Goal: Obtain resource: Obtain resource

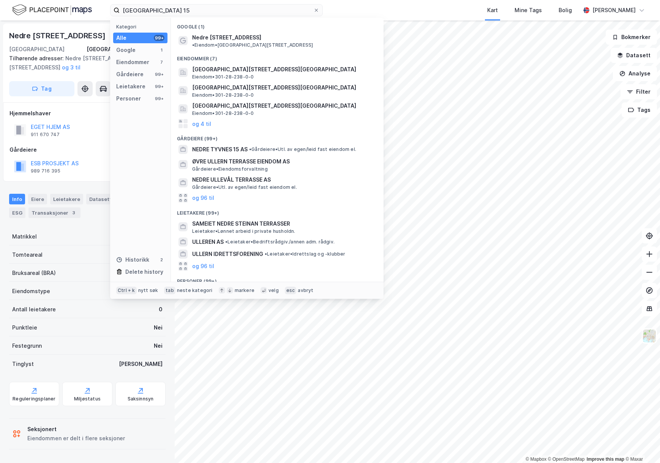
click at [0, 9] on html "nedre ullern terrasse 15 Kategori Alle 99+ Google 1 Eiendommer 7 Gårdeiere 99+ …" at bounding box center [330, 231] width 660 height 463
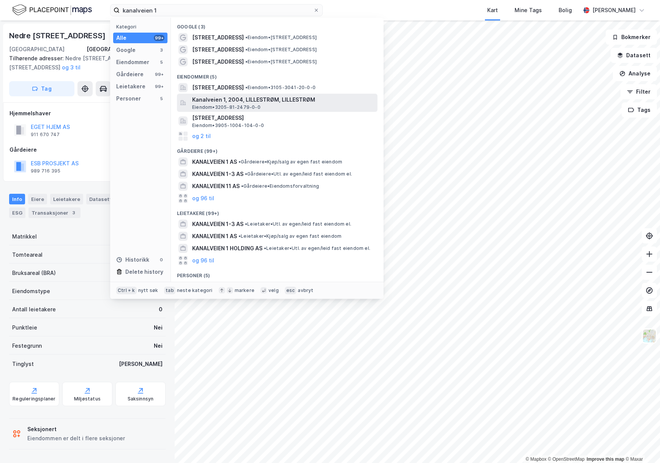
type input "kanalveien 1"
click at [290, 102] on span "Kanalveien 1, 2004, LILLESTRØM, LILLESTRØM" at bounding box center [283, 99] width 182 height 9
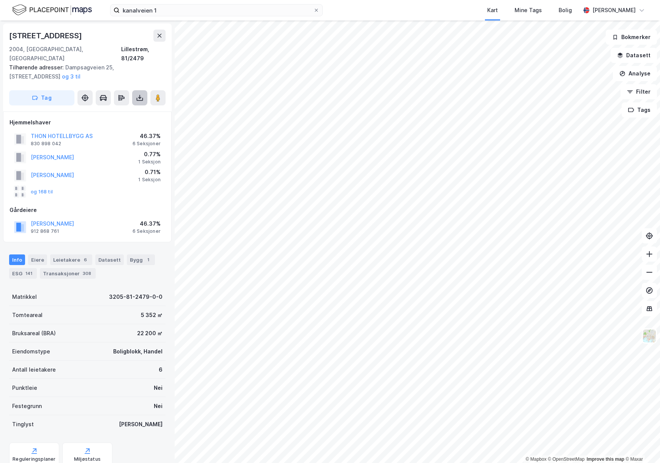
click at [141, 94] on icon at bounding box center [140, 98] width 8 height 8
click at [132, 107] on div "Last ned grunnbok" at bounding box center [106, 113] width 81 height 12
click at [0, 0] on button "og 168 til" at bounding box center [0, 0] width 0 height 0
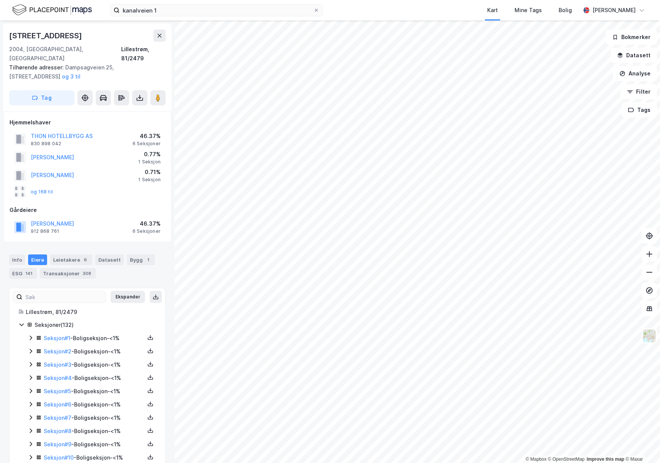
click at [109, 206] on div "Gårdeiere" at bounding box center [87, 210] width 156 height 9
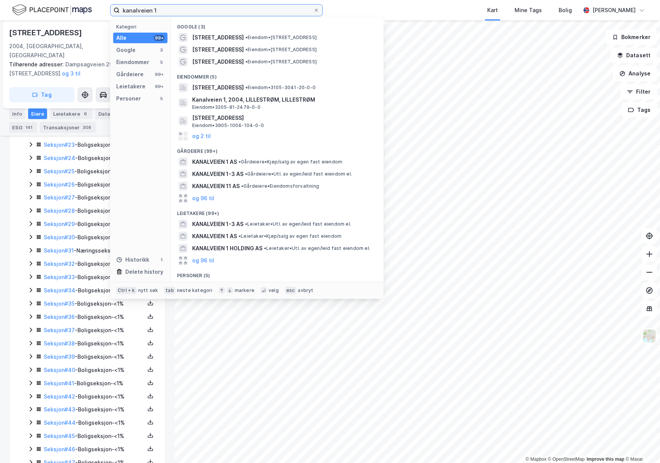
click at [164, 10] on input "kanalveien 1" at bounding box center [217, 10] width 194 height 11
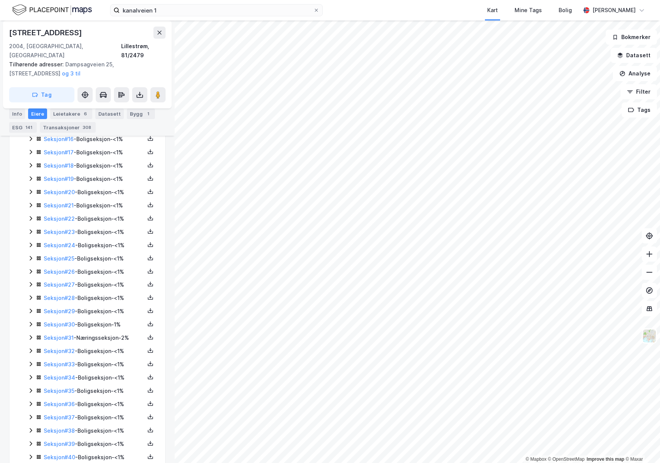
scroll to position [0, 0]
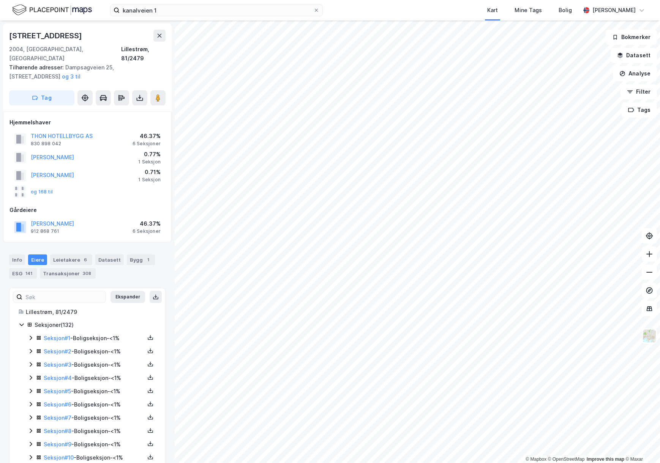
click at [144, 141] on div "6 Seksjoner" at bounding box center [146, 144] width 28 height 6
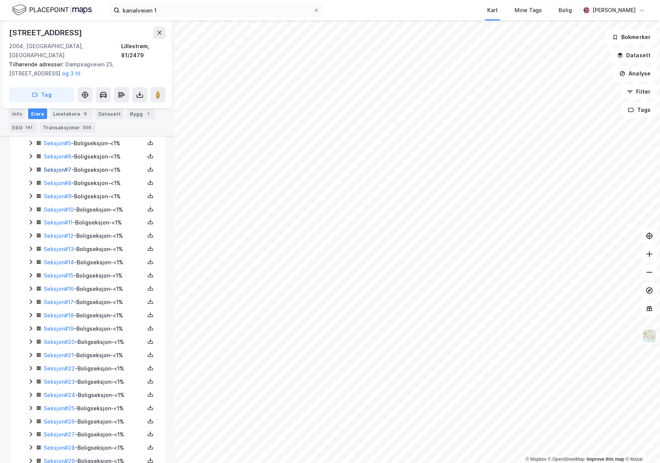
scroll to position [266, 0]
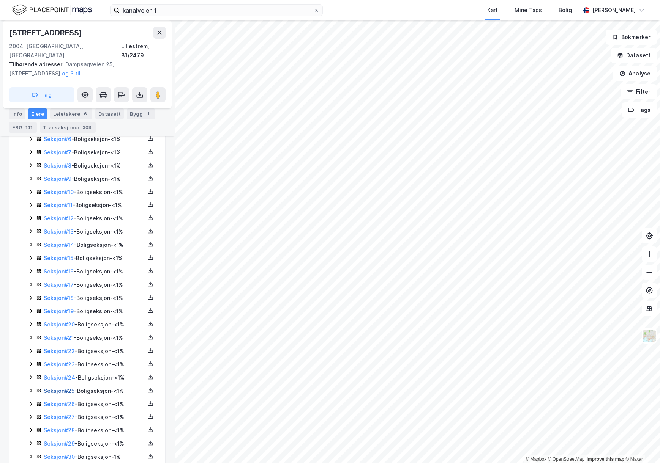
click at [58, 388] on link "Seksjon # 25" at bounding box center [59, 391] width 31 height 6
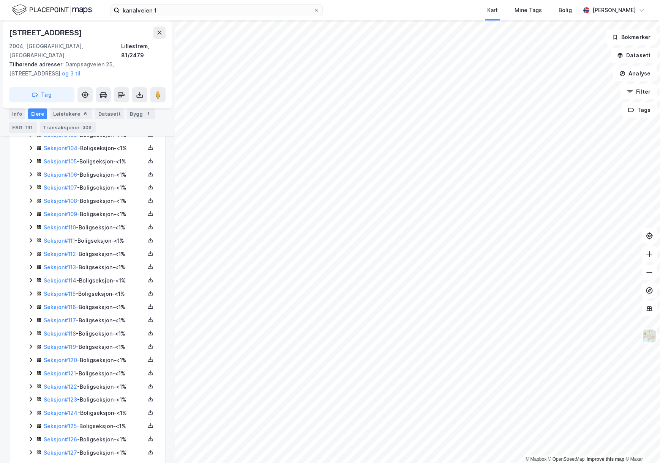
scroll to position [1594, 0]
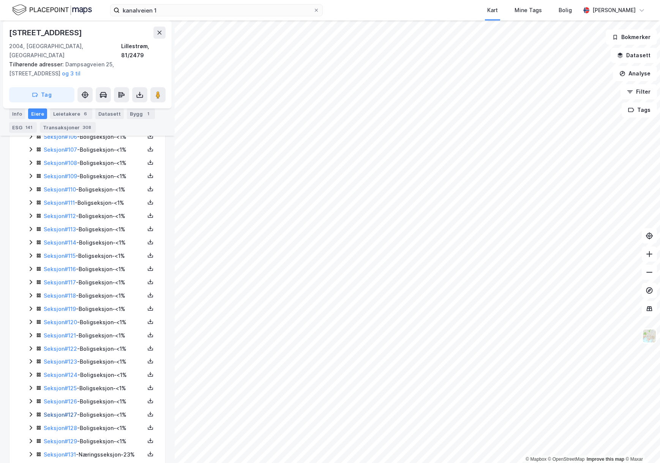
click at [47, 412] on link "Seksjon # 127" at bounding box center [60, 415] width 33 height 6
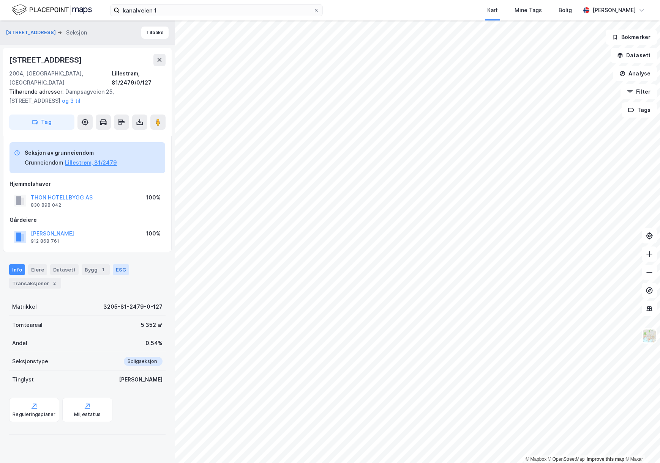
click at [113, 265] on div "ESG" at bounding box center [121, 270] width 16 height 11
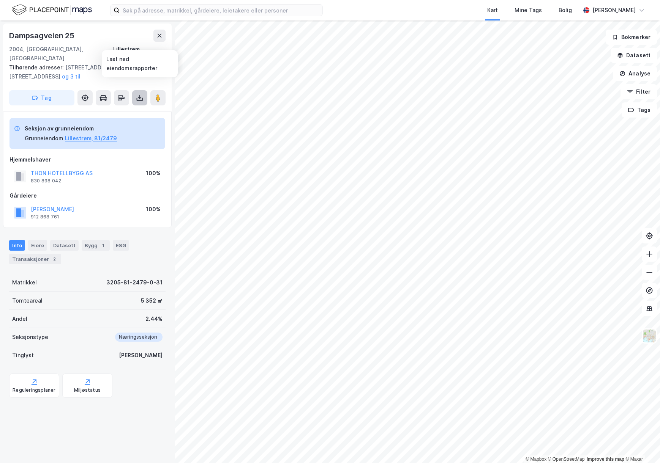
click at [139, 94] on icon at bounding box center [140, 98] width 8 height 8
click at [120, 110] on div "Last ned grunnbok" at bounding box center [102, 113] width 44 height 6
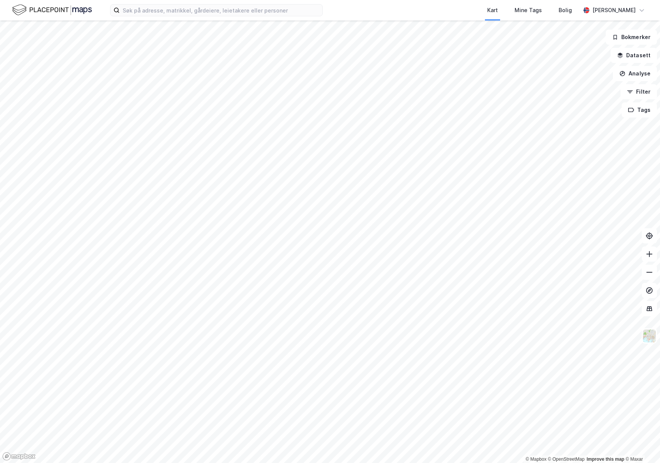
click at [277, 19] on div "Kart Mine Tags Bolig [PERSON_NAME]" at bounding box center [330, 10] width 660 height 20
click at [277, 10] on input at bounding box center [221, 10] width 203 height 11
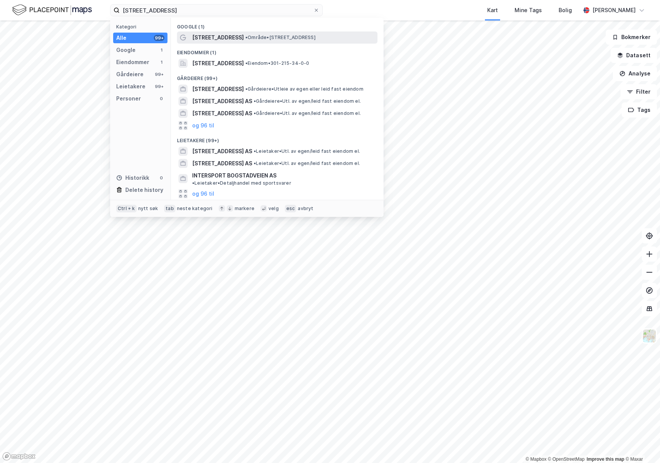
click at [267, 41] on div "Bogstadveien 56 • Område • Bogstadveien 56, 0366 Oslo" at bounding box center [284, 37] width 184 height 9
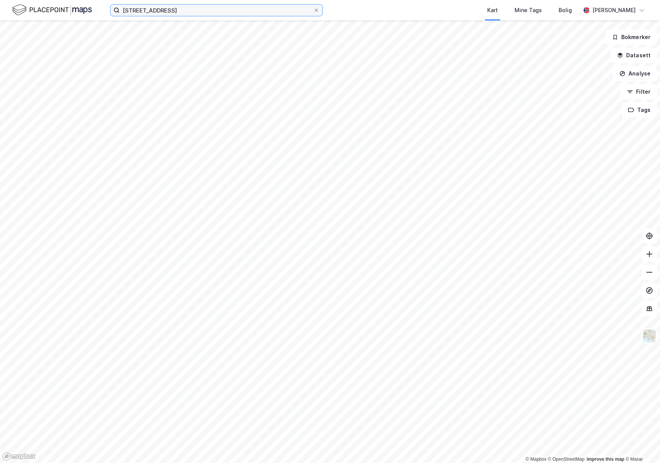
click at [166, 10] on input "bogstadveien 56" at bounding box center [217, 10] width 194 height 11
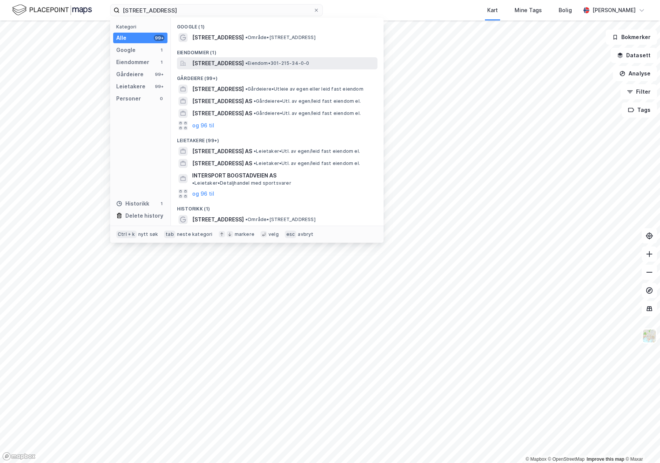
click at [243, 61] on span "Bogstadveien 56, 0366, OSLO, OSLO" at bounding box center [218, 63] width 52 height 9
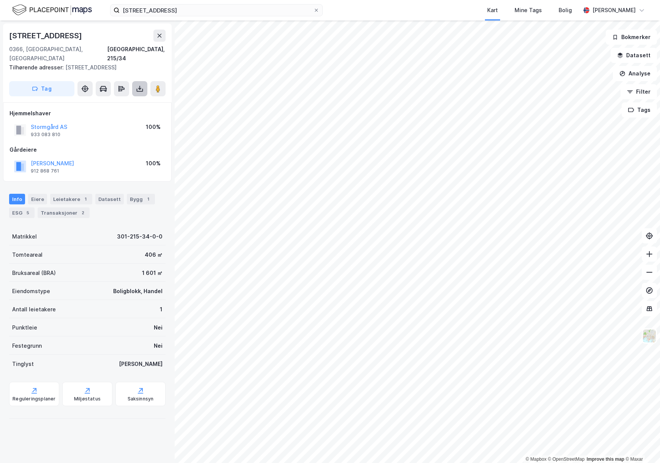
click at [139, 85] on icon at bounding box center [140, 89] width 8 height 8
click at [138, 98] on div "Last ned grunnbok" at bounding box center [106, 104] width 81 height 12
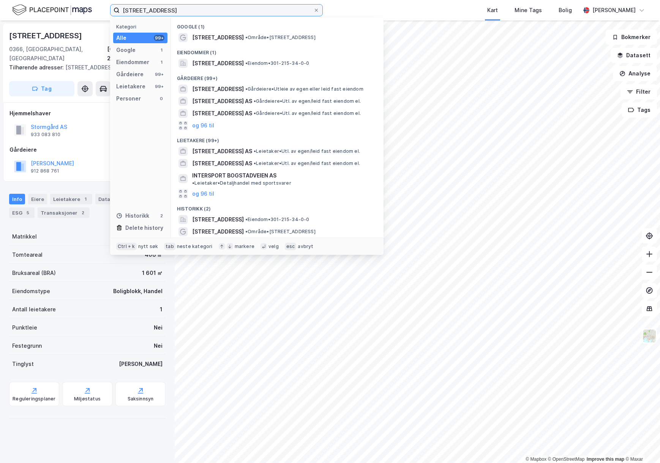
click at [256, 9] on input "bogstadveien 56" at bounding box center [217, 10] width 194 height 11
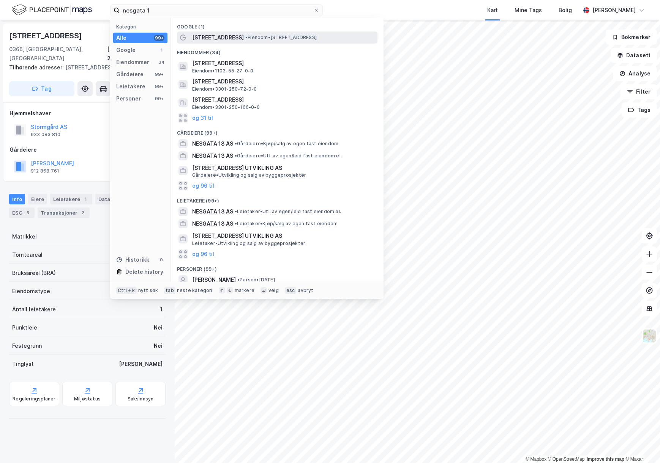
click at [248, 36] on span "• Eiendom • Nesgata 1, 4810 Eydehavn" at bounding box center [280, 38] width 71 height 6
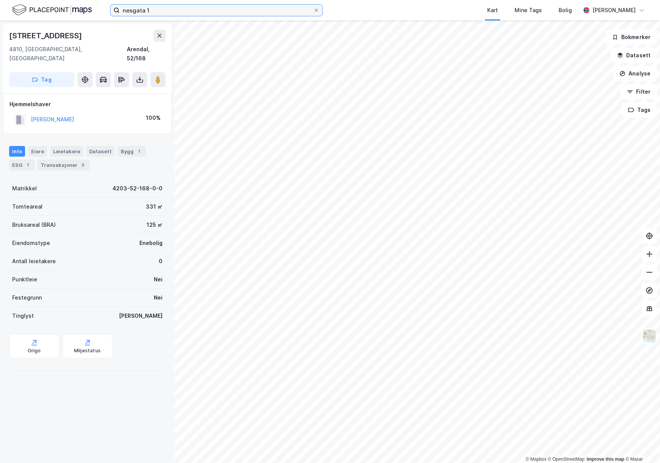
click at [197, 14] on input "nesgata 1" at bounding box center [217, 10] width 194 height 11
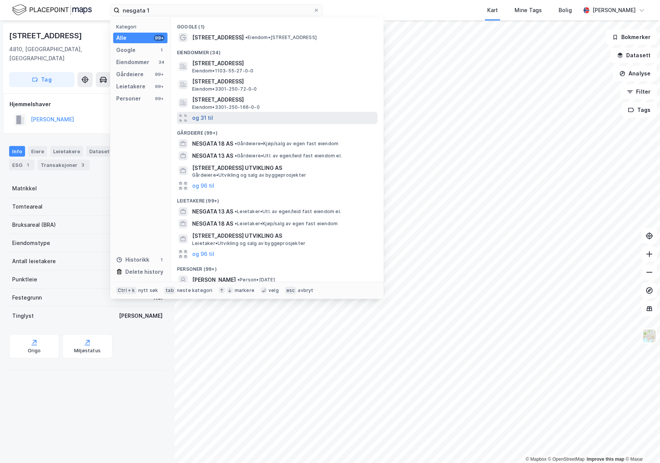
click at [203, 118] on button "og 31 til" at bounding box center [202, 117] width 21 height 9
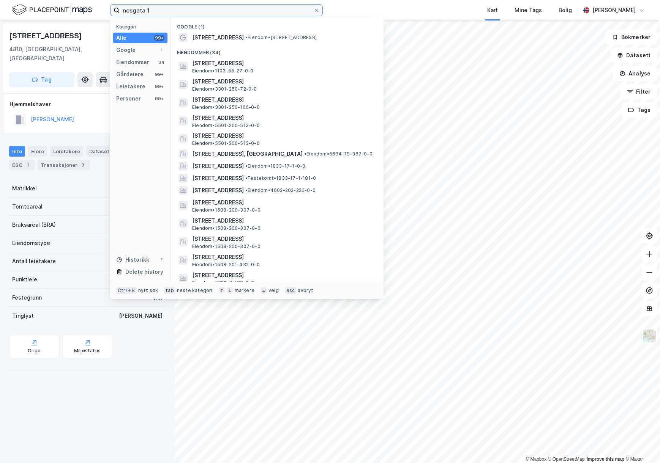
click at [166, 11] on input "nesgata 1" at bounding box center [217, 10] width 194 height 11
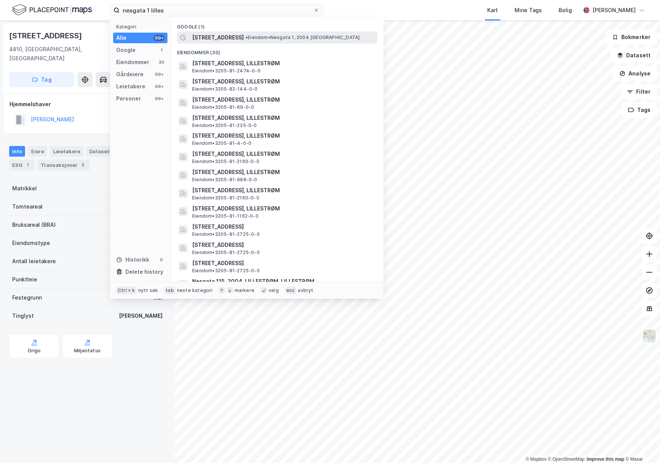
click at [190, 36] on div "Nesgata 1 • Eiendom • Nesgata 1, 2004 Lillestrøm" at bounding box center [277, 38] width 200 height 12
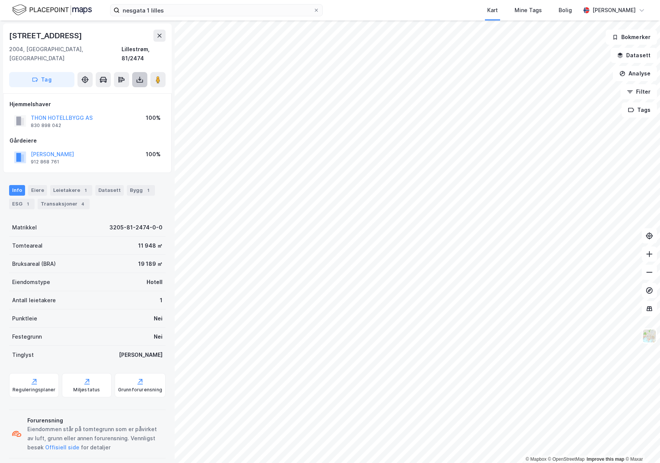
click at [137, 76] on icon at bounding box center [140, 80] width 8 height 8
click at [133, 89] on div "Last ned grunnbok" at bounding box center [106, 95] width 81 height 12
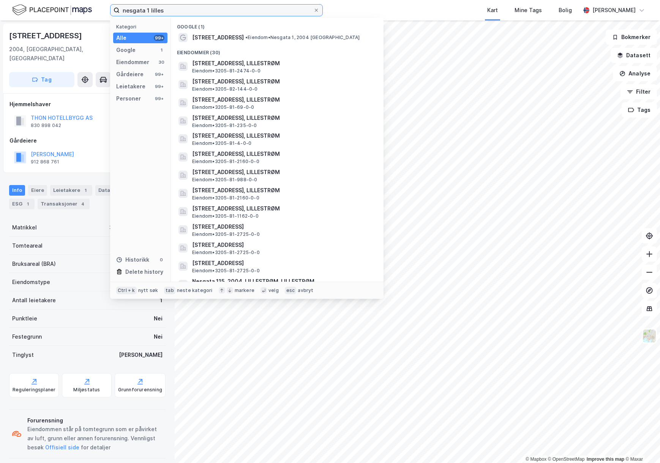
drag, startPoint x: 205, startPoint y: 13, endPoint x: 61, endPoint y: 7, distance: 144.0
click at [61, 7] on div "nesgata 1 lilles Kategori Alle 99+ Google 1 Eiendommer 30 Gårdeiere 99+ Leietak…" at bounding box center [330, 10] width 660 height 20
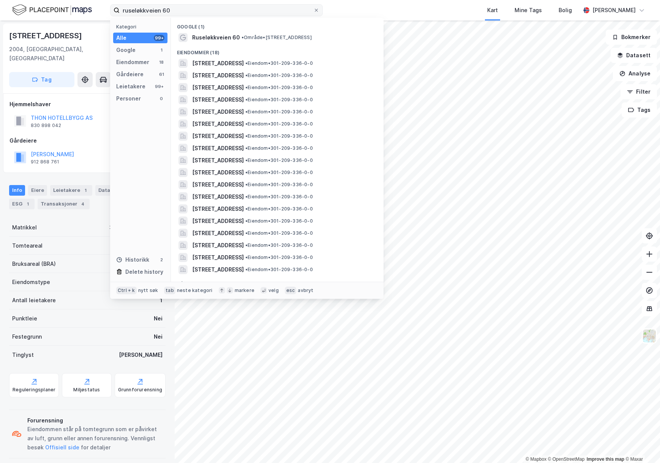
click at [234, 16] on label "ruseløkkveien 60" at bounding box center [216, 10] width 213 height 12
click at [234, 16] on input "ruseløkkveien 60" at bounding box center [217, 10] width 194 height 11
drag, startPoint x: 235, startPoint y: 13, endPoint x: 60, endPoint y: 13, distance: 174.6
click at [60, 13] on div "ruseløkkveien 60 Kategori Alle 99+ Google 1 Eiendommer 18 Gårdeiere 61 Leietake…" at bounding box center [330, 10] width 660 height 20
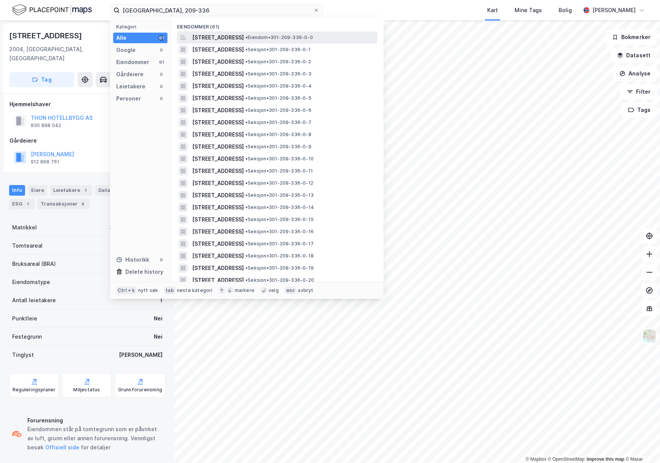
click at [244, 38] on span "Ruseløkkveien 60A, 0251, OSLO, OSLO" at bounding box center [218, 37] width 52 height 9
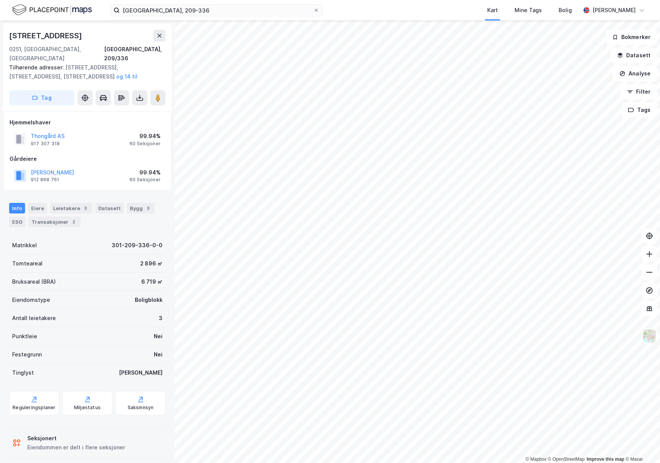
click at [143, 168] on div "99.94%" at bounding box center [144, 172] width 31 height 9
click at [148, 168] on div "99.94%" at bounding box center [144, 172] width 31 height 9
click at [37, 203] on div "Eiere" at bounding box center [37, 208] width 19 height 11
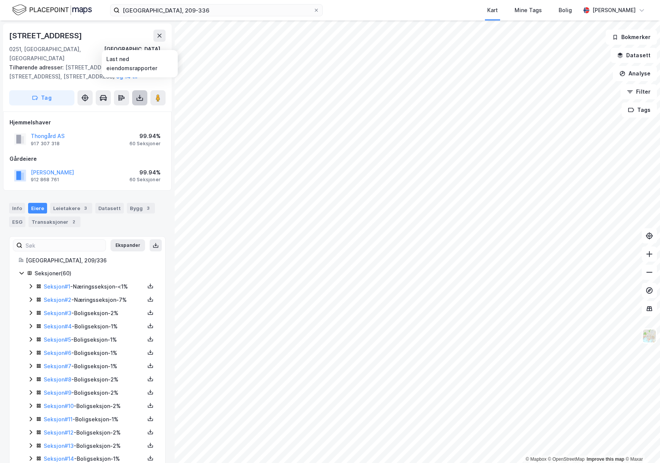
click at [141, 94] on icon at bounding box center [140, 98] width 8 height 8
click at [139, 107] on div "Last ned grunnbok" at bounding box center [106, 113] width 81 height 12
click at [58, 284] on link "Seksjon # 1" at bounding box center [57, 287] width 27 height 6
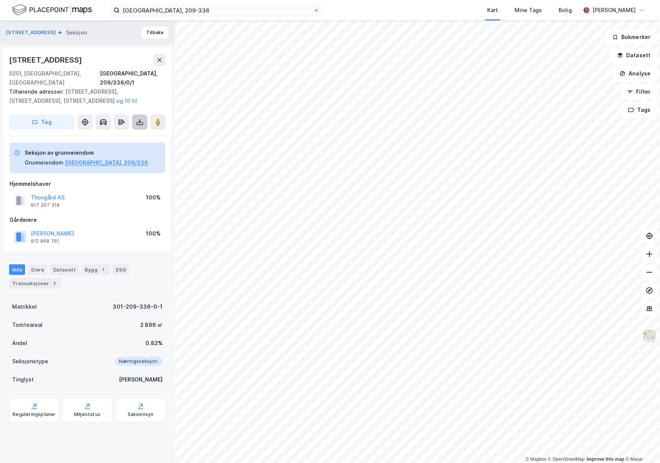
click at [138, 118] on icon at bounding box center [140, 122] width 8 height 8
click at [124, 134] on div "Last ned grunnbok" at bounding box center [102, 137] width 44 height 6
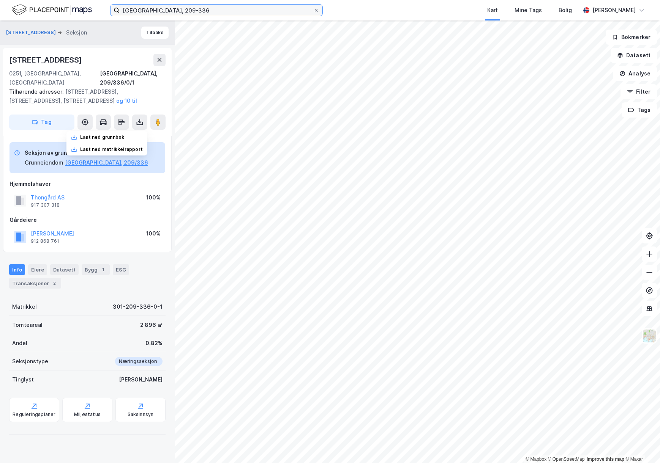
click at [174, 11] on input "oslo, 209-336" at bounding box center [217, 10] width 194 height 11
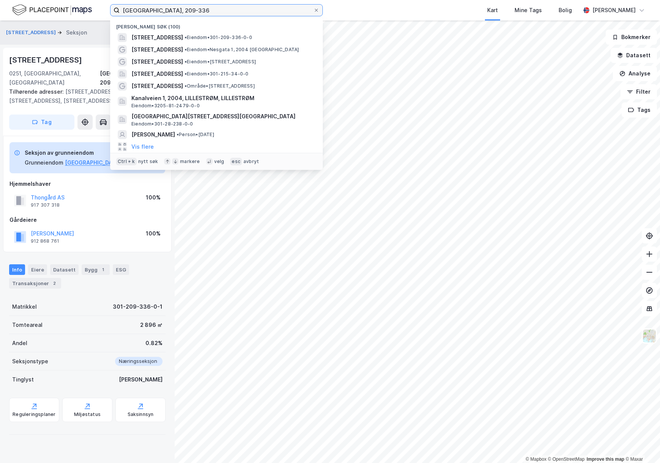
click at [127, 8] on input "oslo, 209-336" at bounding box center [217, 10] width 194 height 11
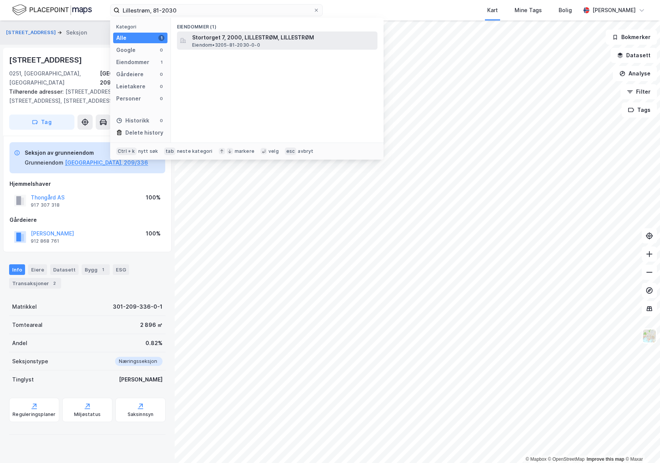
click at [233, 49] on div "Stortorget 7, 2000, LILLESTRØM, LILLESTRØM Eiendom • 3205-81-2030-0-0" at bounding box center [277, 41] width 200 height 18
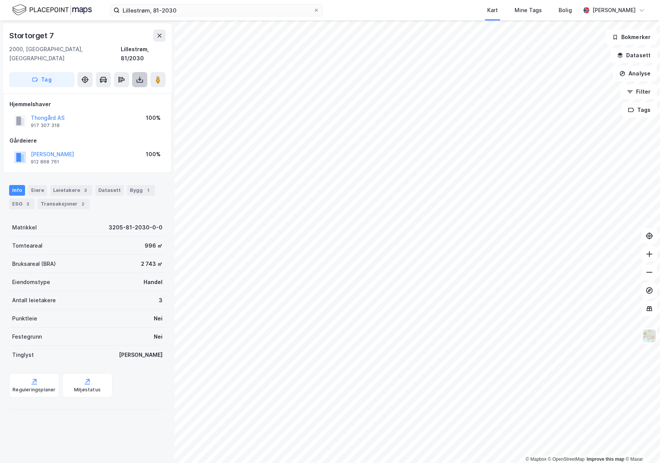
click at [140, 79] on icon at bounding box center [139, 80] width 3 height 2
click at [139, 89] on div "Last ned grunnbok" at bounding box center [106, 95] width 81 height 12
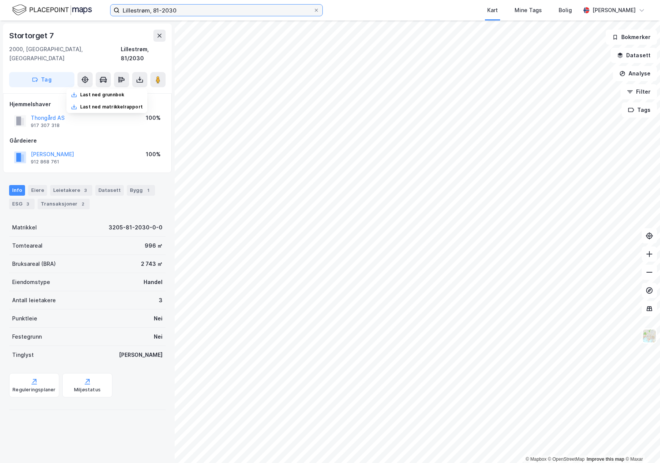
click at [135, 10] on input "Lillestrøm, 81-2030" at bounding box center [217, 10] width 194 height 11
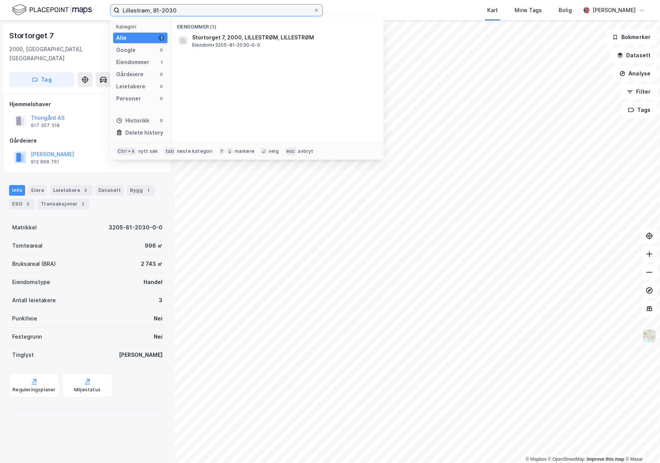
click at [135, 10] on input "Lillestrøm, 81-2030" at bounding box center [217, 10] width 194 height 11
type input "oslo, 207-319"
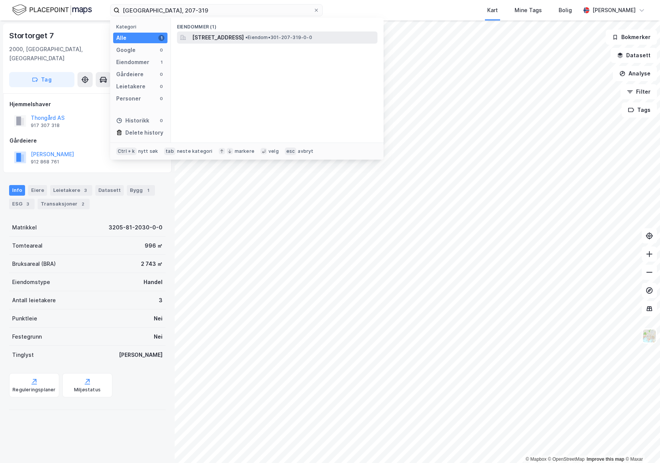
click at [240, 39] on span "Øvre Slottsgate 14, 0157, OSLO, OSLO" at bounding box center [218, 37] width 52 height 9
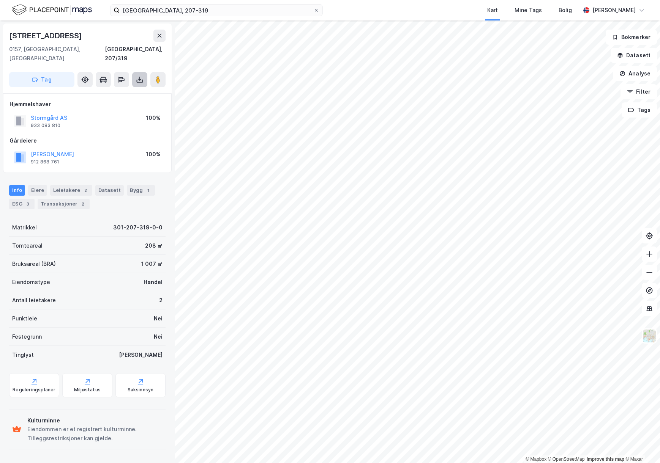
click at [135, 72] on button at bounding box center [139, 79] width 15 height 15
click at [132, 89] on div "Last ned grunnbok" at bounding box center [106, 95] width 81 height 12
